Goal: Transaction & Acquisition: Obtain resource

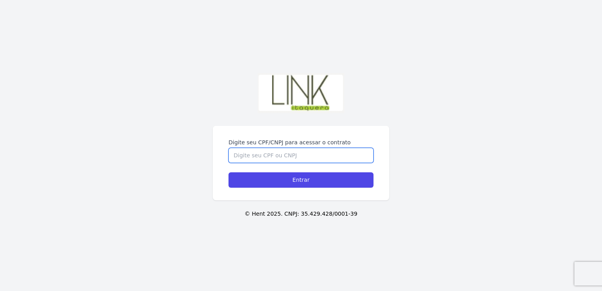
click at [300, 148] on input "Digite seu CPF/CNPJ para acessar o contrato" at bounding box center [301, 155] width 145 height 15
type input "495.179.208-73"
click at [229, 172] on input "Entrar" at bounding box center [301, 179] width 145 height 15
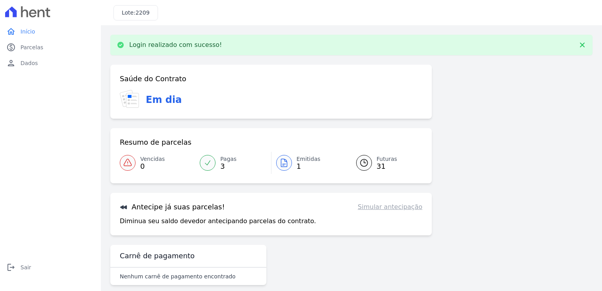
click at [404, 209] on link "Simular antecipação" at bounding box center [390, 206] width 65 height 9
click at [28, 63] on span "Dados" at bounding box center [28, 63] width 17 height 8
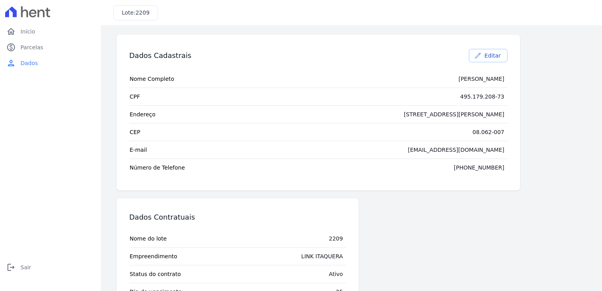
click at [484, 56] on link "Editar" at bounding box center [488, 55] width 39 height 13
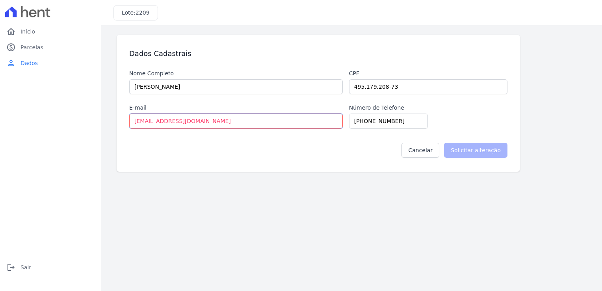
click at [304, 118] on input "[EMAIL_ADDRESS][DOMAIN_NAME]" at bounding box center [236, 120] width 214 height 15
click at [429, 149] on link "Cancelar" at bounding box center [421, 150] width 38 height 15
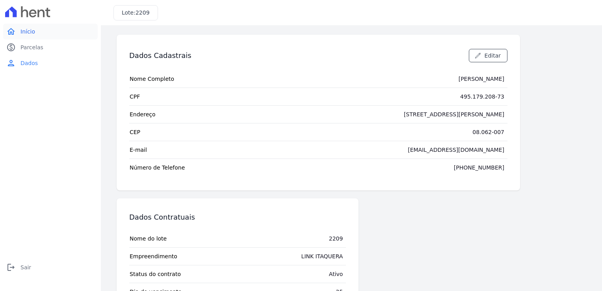
click at [29, 37] on link "home Início" at bounding box center [50, 32] width 95 height 16
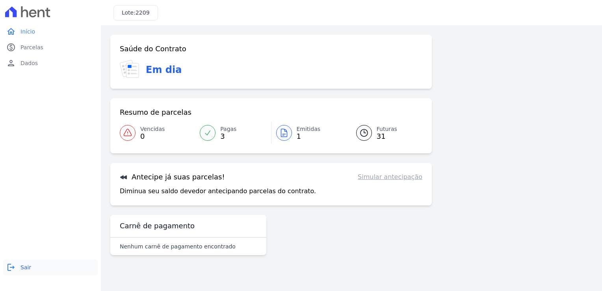
click at [24, 268] on span "Sair" at bounding box center [25, 267] width 11 height 8
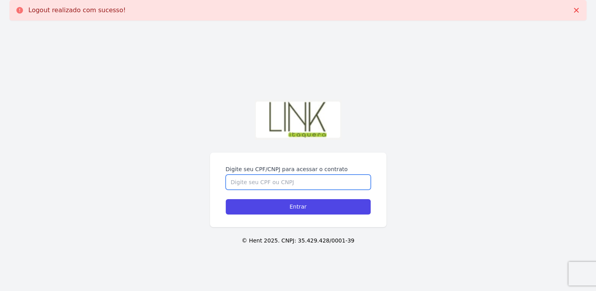
click at [258, 183] on input "Digite seu CPF/CNPJ para acessar o contrato" at bounding box center [298, 182] width 145 height 15
type input "49517920873"
click at [226, 199] on input "Entrar" at bounding box center [298, 206] width 145 height 15
click at [295, 184] on input "Digite seu CPF/CNPJ para acessar o contrato" at bounding box center [298, 182] width 145 height 15
type input "495.179.208-73"
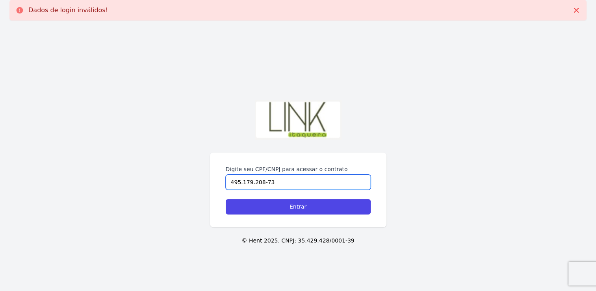
click at [226, 199] on input "Entrar" at bounding box center [298, 206] width 145 height 15
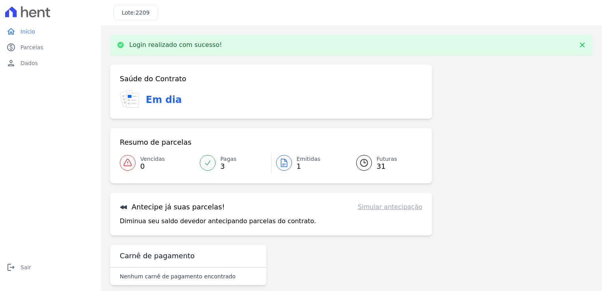
click at [138, 100] on icon at bounding box center [133, 100] width 12 height 14
click at [383, 167] on span "31" at bounding box center [387, 166] width 20 height 6
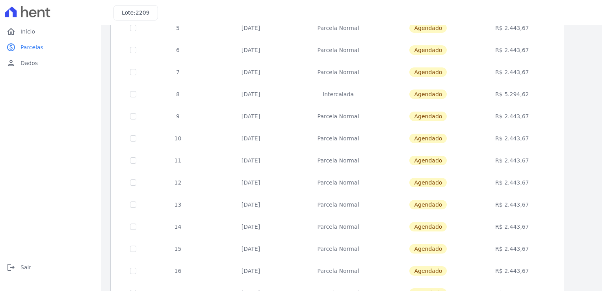
scroll to position [74, 0]
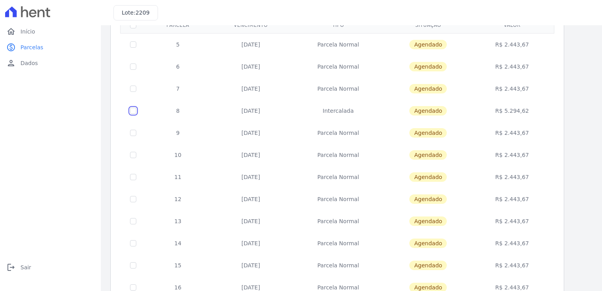
click at [134, 111] on input "checkbox" at bounding box center [133, 111] width 6 height 6
checkbox input "true"
click at [509, 114] on td "R$ 5.294,62" at bounding box center [512, 111] width 81 height 22
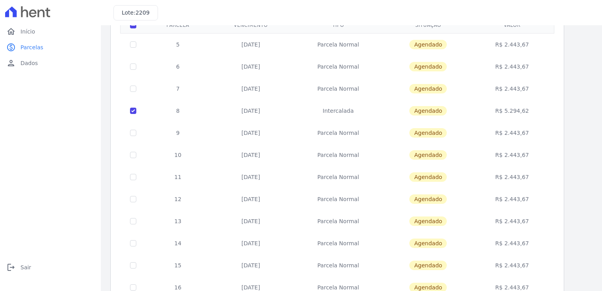
click at [509, 114] on td "R$ 5.294,62" at bounding box center [512, 111] width 81 height 22
drag, startPoint x: 509, startPoint y: 114, endPoint x: 479, endPoint y: 169, distance: 62.1
click at [479, 169] on td "R$ 2.443,67" at bounding box center [512, 177] width 81 height 22
click at [136, 111] on td at bounding box center [134, 111] width 26 height 22
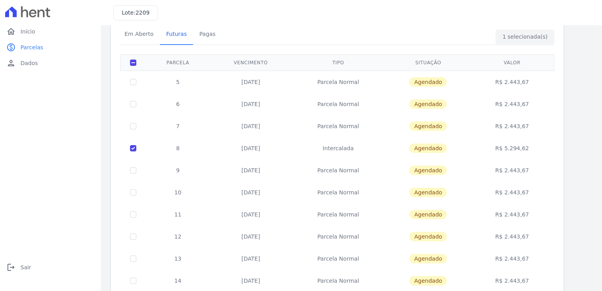
scroll to position [30, 0]
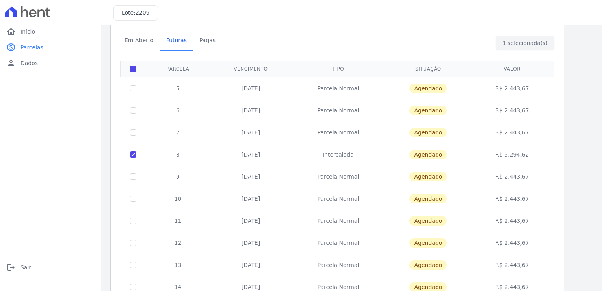
click at [517, 43] on div "Em Aberto Futuras [GEOGRAPHIC_DATA]" at bounding box center [337, 40] width 438 height 19
click at [134, 151] on input "checkbox" at bounding box center [133, 154] width 6 height 6
checkbox input "false"
click at [134, 151] on input "checkbox" at bounding box center [133, 154] width 6 height 6
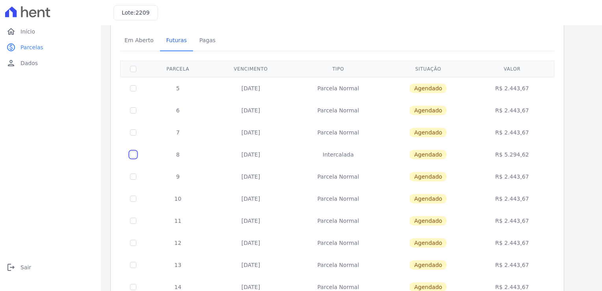
checkbox input "true"
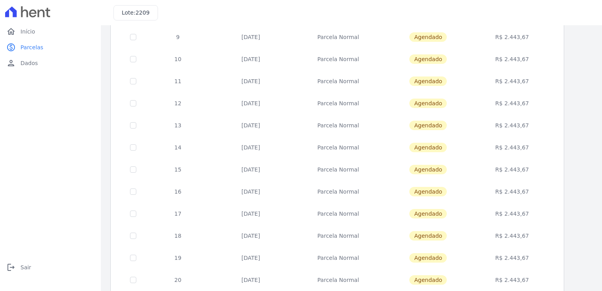
scroll to position [303, 0]
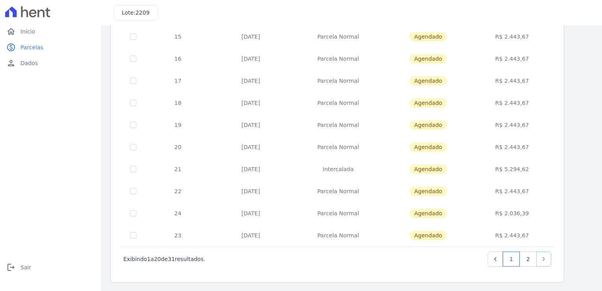
click at [545, 263] on link "Next" at bounding box center [543, 258] width 15 height 15
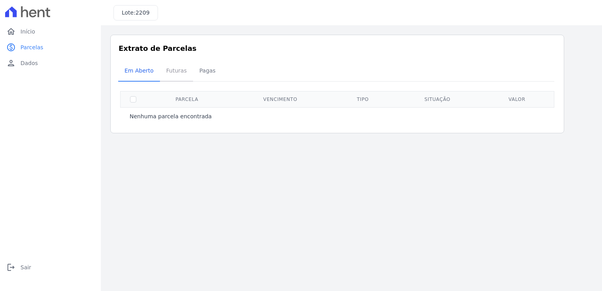
click at [166, 70] on span "Futuras" at bounding box center [177, 71] width 30 height 16
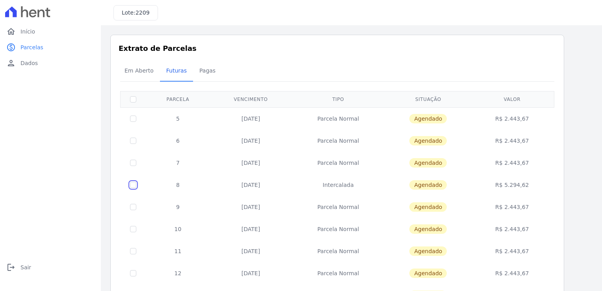
click at [132, 186] on input "checkbox" at bounding box center [133, 185] width 6 height 6
checkbox input "true"
click at [509, 73] on div "Em Aberto Futuras [GEOGRAPHIC_DATA]" at bounding box center [337, 70] width 438 height 19
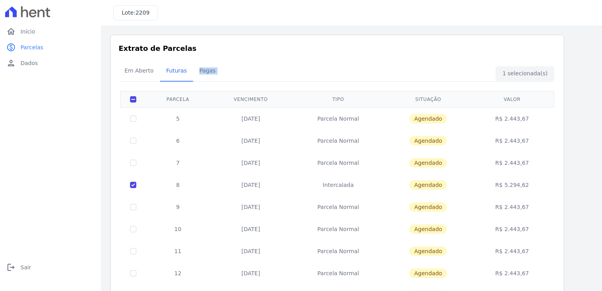
click at [509, 73] on div "Em Aberto Futuras [GEOGRAPHIC_DATA]" at bounding box center [337, 70] width 438 height 19
click at [487, 142] on td "R$ 2.443,67" at bounding box center [512, 141] width 81 height 22
click at [489, 188] on td "R$ 5.294,62" at bounding box center [512, 185] width 81 height 22
drag, startPoint x: 489, startPoint y: 188, endPoint x: 444, endPoint y: 186, distance: 45.0
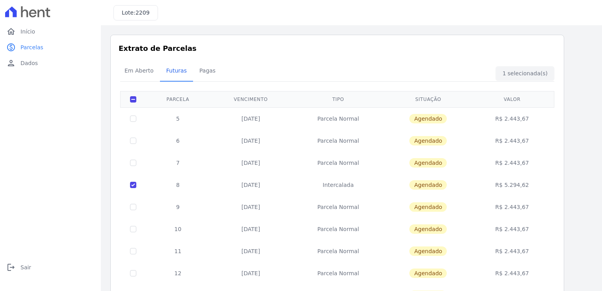
click at [444, 186] on span "Agendado" at bounding box center [427, 184] width 37 height 9
click at [348, 184] on td "Intercalada" at bounding box center [338, 185] width 93 height 22
drag, startPoint x: 132, startPoint y: 186, endPoint x: 91, endPoint y: 173, distance: 43.5
click at [91, 173] on div "home Início home Início paid Parcelas paid Parcelas person Dados person Dados l…" at bounding box center [50, 154] width 95 height 261
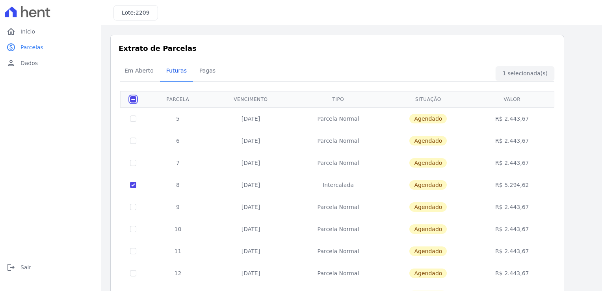
click at [132, 101] on input "checkbox" at bounding box center [133, 99] width 6 height 6
checkbox input "false"
click at [208, 71] on span "Pagas" at bounding box center [208, 71] width 26 height 16
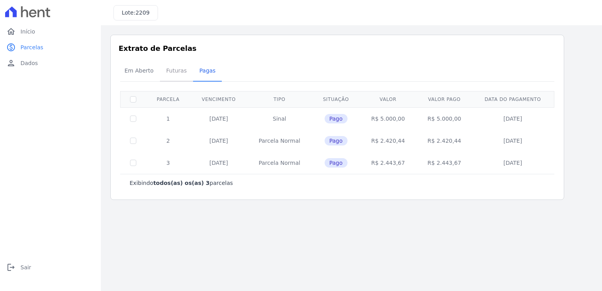
click at [174, 70] on span "Futuras" at bounding box center [177, 71] width 30 height 16
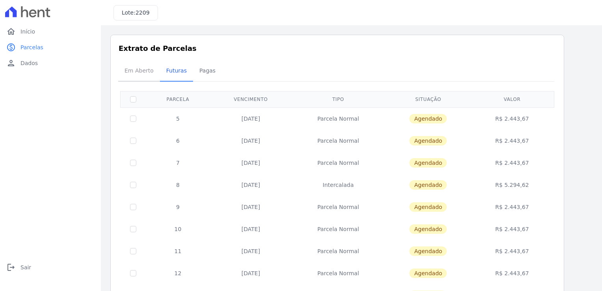
click at [136, 72] on span "Em Aberto" at bounding box center [139, 71] width 39 height 16
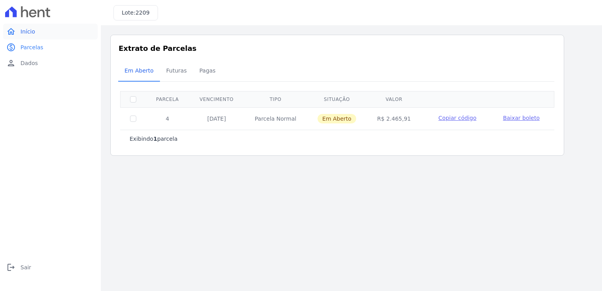
click at [31, 36] on link "home Início" at bounding box center [50, 32] width 95 height 16
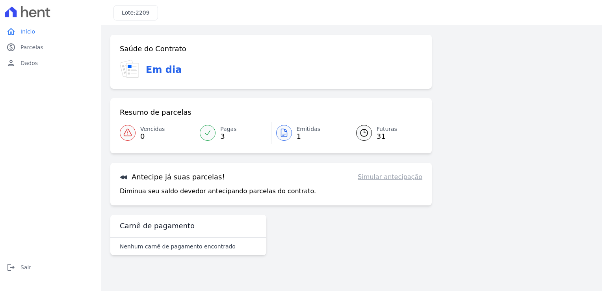
click at [220, 194] on p "Diminua seu saldo devedor antecipando parcelas do contrato." at bounding box center [218, 190] width 196 height 9
click at [199, 179] on h3 "Antecipe já suas parcelas!" at bounding box center [172, 176] width 105 height 9
click at [318, 251] on div "Saúde do Contrato Em dia Resumo de parcelas Vencidas 0 Pagas 3 Emitidas 1 Futur…" at bounding box center [271, 146] width 322 height 223
click at [306, 238] on div "Saúde do Contrato Em dia Resumo de parcelas Vencidas 0 Pagas 3 Emitidas 1 Futur…" at bounding box center [271, 146] width 322 height 223
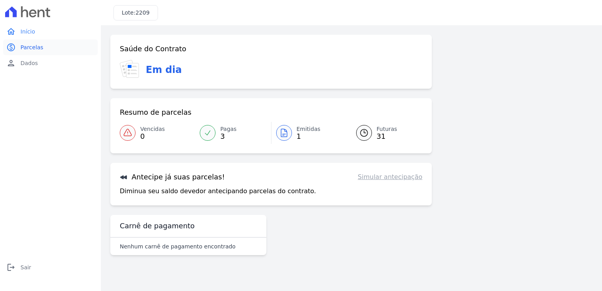
click at [33, 43] on span "Parcelas" at bounding box center [31, 47] width 23 height 8
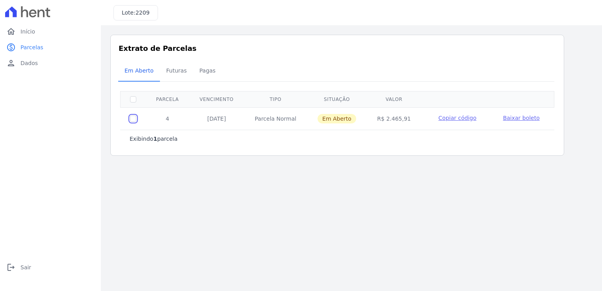
click at [134, 119] on input "checkbox" at bounding box center [133, 118] width 6 height 6
checkbox input "true"
click at [134, 119] on input "checkbox" at bounding box center [133, 118] width 6 height 6
checkbox input "false"
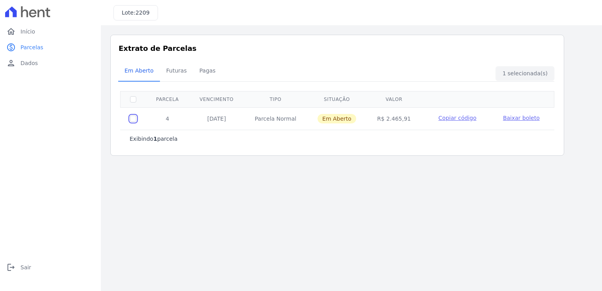
checkbox input "false"
click at [164, 69] on span "Futuras" at bounding box center [177, 71] width 30 height 16
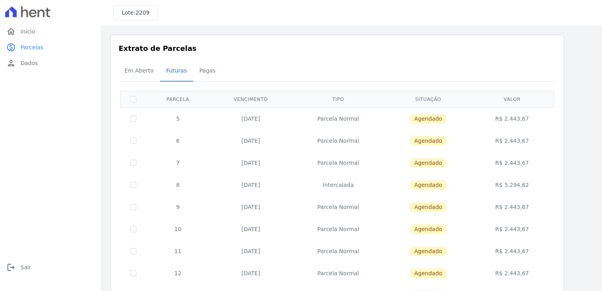
click at [138, 187] on td at bounding box center [134, 185] width 26 height 22
click at [134, 187] on input "checkbox" at bounding box center [133, 185] width 6 height 6
checkbox input "true"
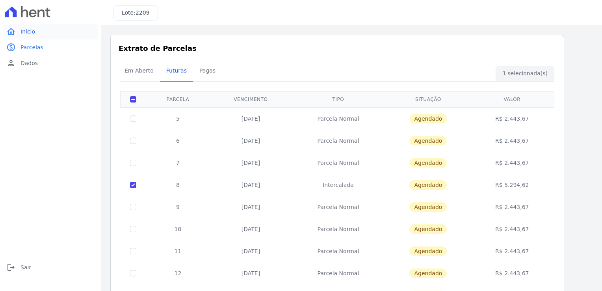
click at [33, 36] on link "home Início" at bounding box center [50, 32] width 95 height 16
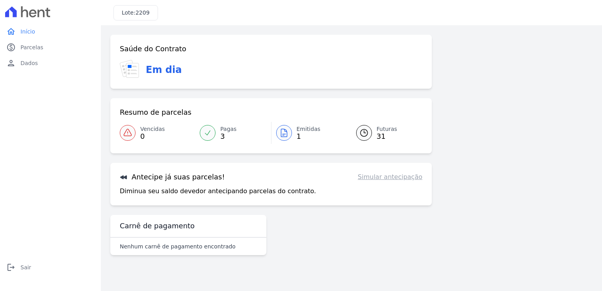
click at [400, 177] on link "Simular antecipação" at bounding box center [390, 176] width 65 height 9
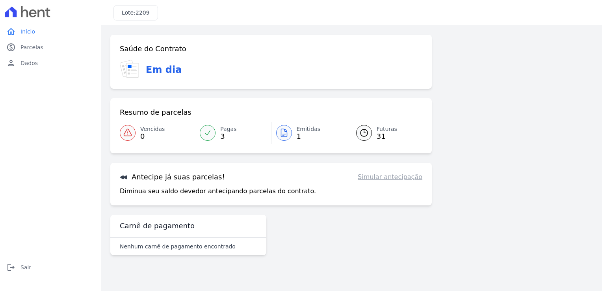
click at [400, 177] on link "Simular antecipação" at bounding box center [390, 176] width 65 height 9
